Goal: Navigation & Orientation: Go to known website

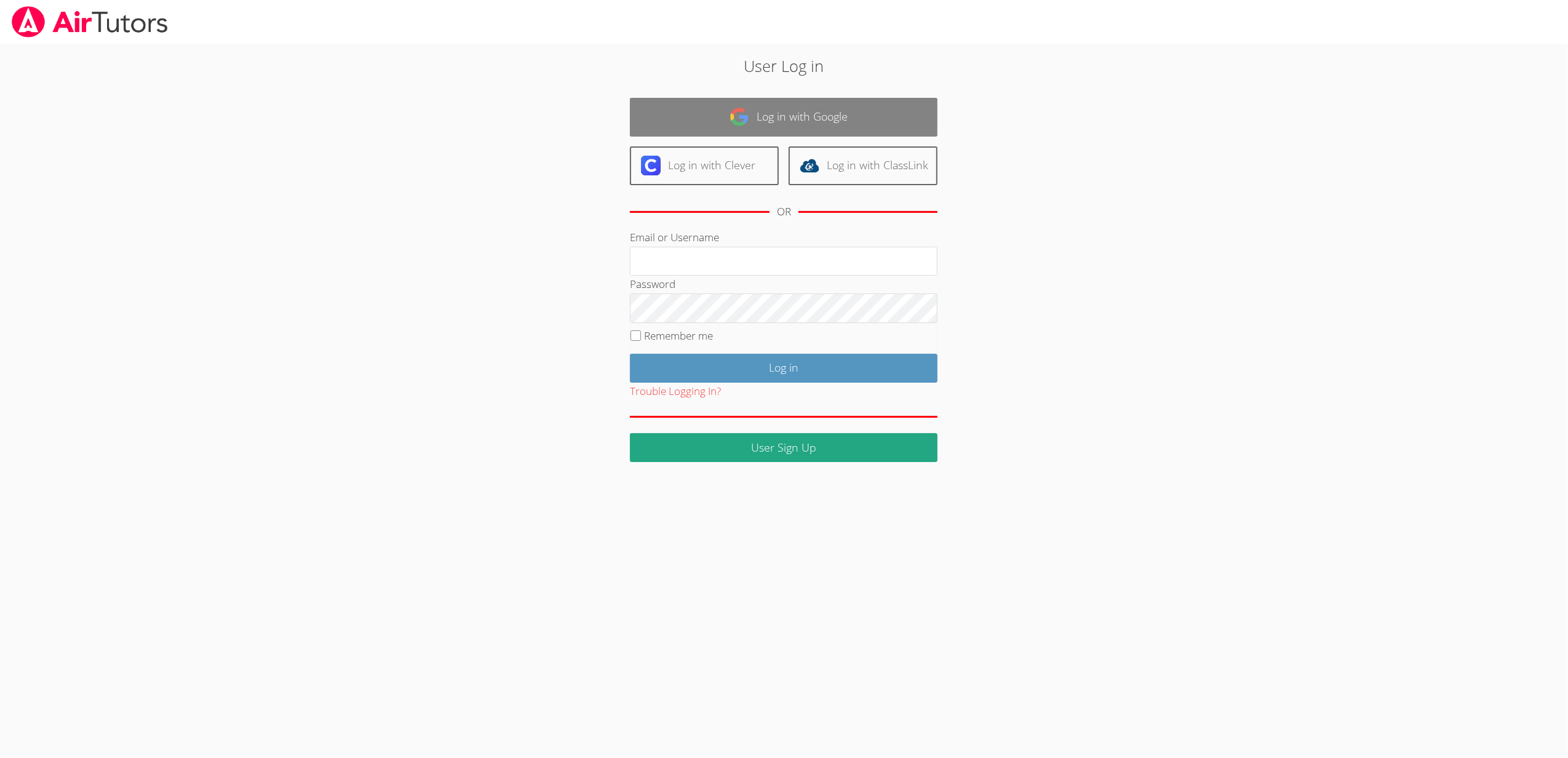
type input "[EMAIL_ADDRESS][DOMAIN_NAME]"
click at [786, 119] on link "Log in with Google" at bounding box center [784, 117] width 307 height 39
